Goal: Submit feedback/report problem

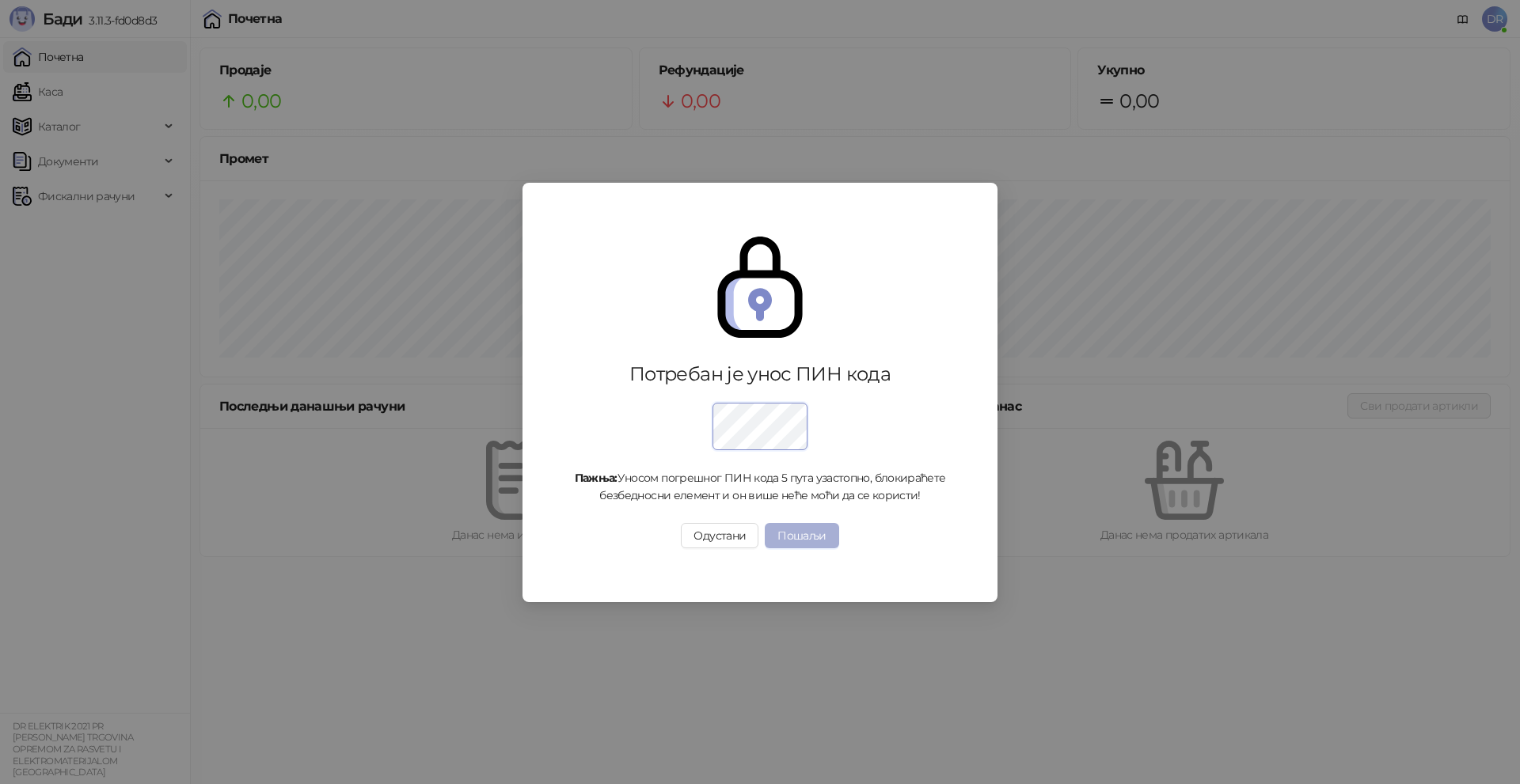
click at [809, 532] on button "Пошаљи" at bounding box center [801, 535] width 74 height 26
